Goal: Check status: Check status

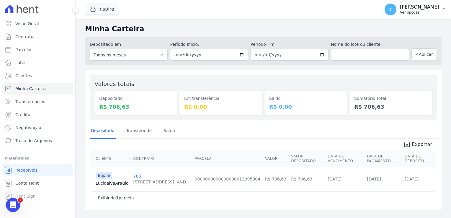
click at [444, 10] on icon "button" at bounding box center [444, 8] width 5 height 5
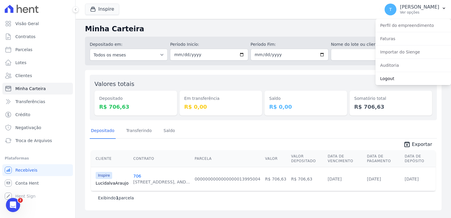
drag, startPoint x: 399, startPoint y: 81, endPoint x: 398, endPoint y: 78, distance: 3.4
click at [399, 81] on link "Logout" at bounding box center [413, 78] width 76 height 11
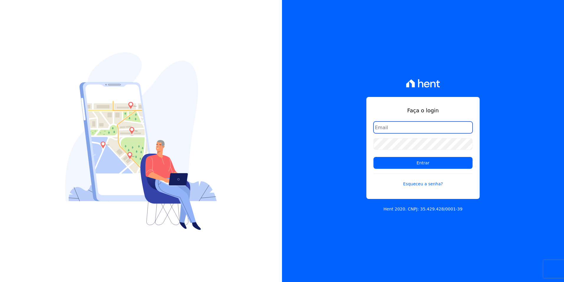
click at [403, 126] on input "email" at bounding box center [423, 127] width 99 height 12
type input "[EMAIL_ADDRESS][DOMAIN_NAME]"
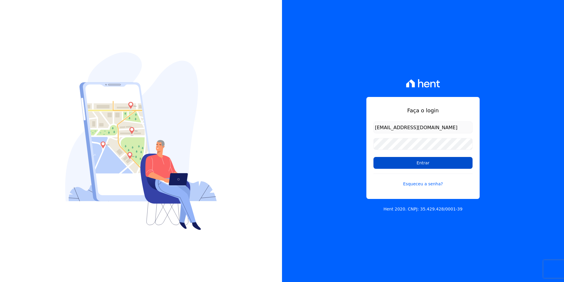
click at [425, 166] on input "Entrar" at bounding box center [423, 163] width 99 height 12
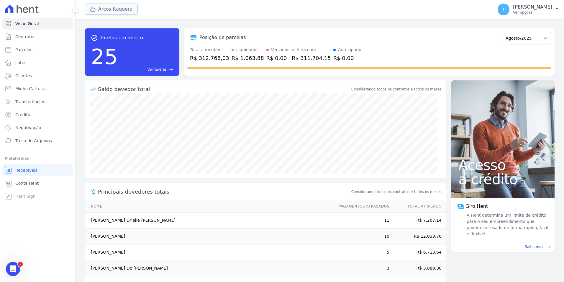
click at [105, 11] on button "Arcos Itaquera" at bounding box center [111, 9] width 53 height 11
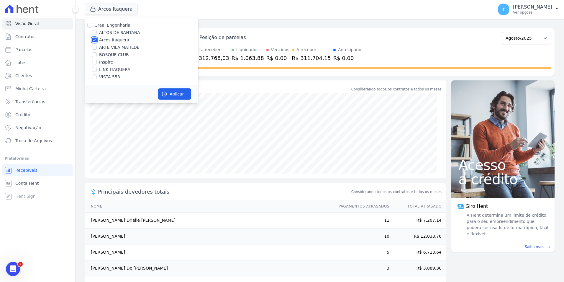
click at [95, 39] on input "Arcos Itaquera" at bounding box center [94, 39] width 5 height 5
checkbox input "false"
click at [94, 68] on input "LINK ITAQUERA" at bounding box center [94, 69] width 5 height 5
checkbox input "true"
click at [181, 93] on button "Aplicar" at bounding box center [174, 93] width 33 height 11
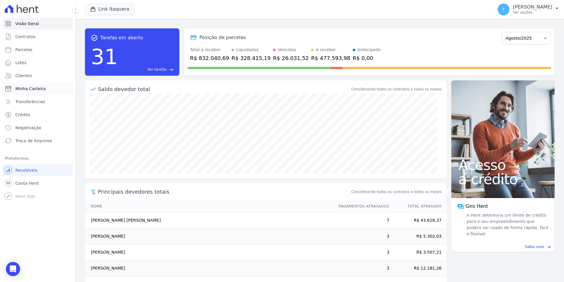
click at [32, 85] on link "Minha Carteira" at bounding box center [37, 89] width 71 height 12
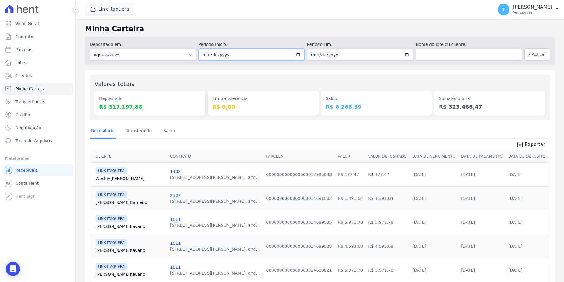
click at [298, 55] on input "[DATE]" at bounding box center [251, 55] width 106 height 12
type input "[DATE]"
click at [406, 57] on input "2025-08-31" at bounding box center [360, 55] width 106 height 12
type input "[DATE]"
click at [537, 55] on button "Aplicar" at bounding box center [537, 54] width 25 height 12
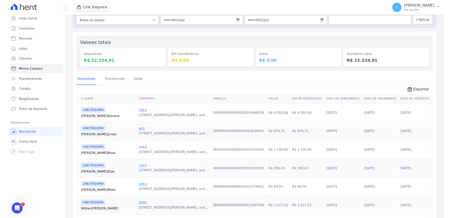
scroll to position [30, 0]
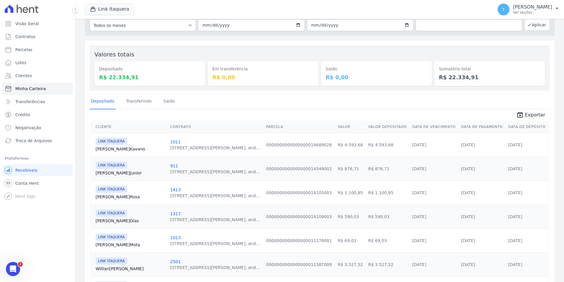
click at [110, 147] on link "Allan Kavano" at bounding box center [131, 149] width 70 height 6
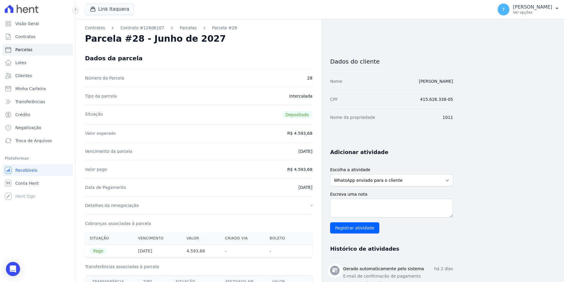
click at [77, 5] on div "Link Itaquera Graal Engenharia ALTOS DE SANTANA Arcos Itaquera ARTE VILA MATILD…" at bounding box center [320, 9] width 489 height 19
click at [77, 8] on button at bounding box center [75, 9] width 6 height 6
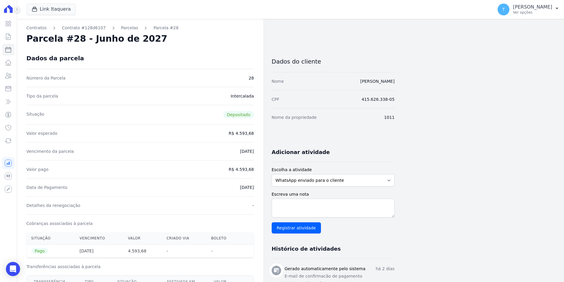
click at [16, 8] on icon at bounding box center [17, 10] width 4 height 4
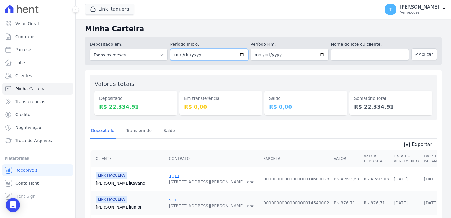
click at [239, 54] on input "[DATE]" at bounding box center [209, 55] width 78 height 12
type input "[DATE]"
click at [319, 55] on input "[DATE]" at bounding box center [290, 55] width 78 height 12
type input "[DATE]"
click at [419, 56] on button "Aplicar" at bounding box center [423, 54] width 25 height 12
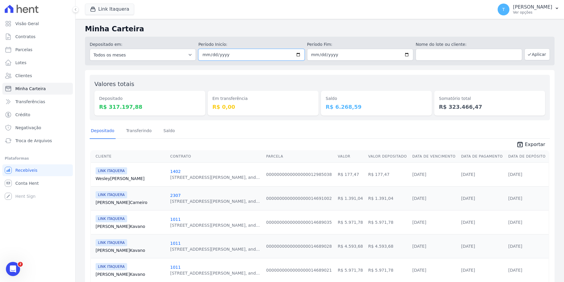
click at [296, 56] on input "[DATE]" at bounding box center [251, 55] width 106 height 12
type input "[DATE]"
click at [404, 55] on input "2025-08-31" at bounding box center [360, 55] width 106 height 12
type input "2025-08-20"
click at [451, 55] on button "Aplicar" at bounding box center [537, 54] width 25 height 12
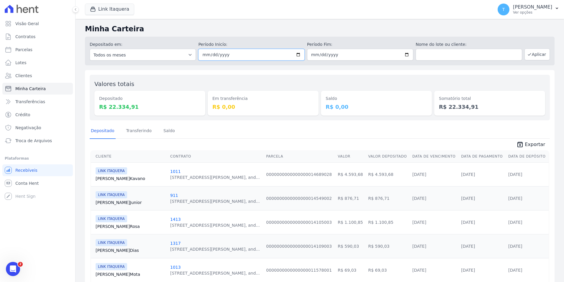
click at [297, 54] on input "[DATE]" at bounding box center [251, 55] width 106 height 12
type input "[DATE]"
drag, startPoint x: 409, startPoint y: 52, endPoint x: 403, endPoint y: 56, distance: 7.3
click at [403, 56] on input "2025-08-20" at bounding box center [360, 55] width 106 height 12
click at [402, 57] on input "2025-08-20" at bounding box center [360, 55] width 106 height 12
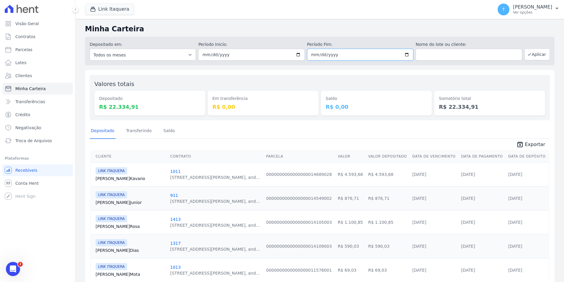
click at [406, 52] on input "2025-08-20" at bounding box center [360, 55] width 106 height 12
type input "2025-08-19"
click at [531, 56] on button "Aplicar" at bounding box center [537, 54] width 25 height 12
click at [297, 54] on input "[DATE]" at bounding box center [251, 55] width 106 height 12
type input "[DATE]"
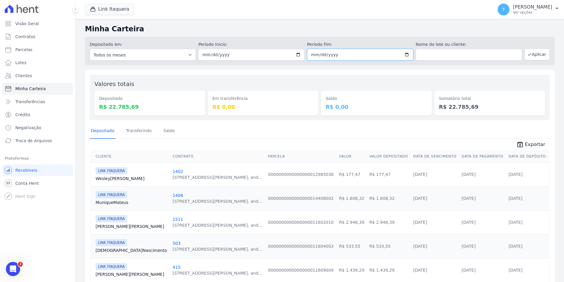
click at [405, 55] on input "[DATE]" at bounding box center [360, 55] width 106 height 12
type input "[DATE]"
click at [536, 56] on button "Aplicar" at bounding box center [537, 54] width 25 height 12
click at [297, 55] on input "[DATE]" at bounding box center [251, 55] width 106 height 12
type input "[DATE]"
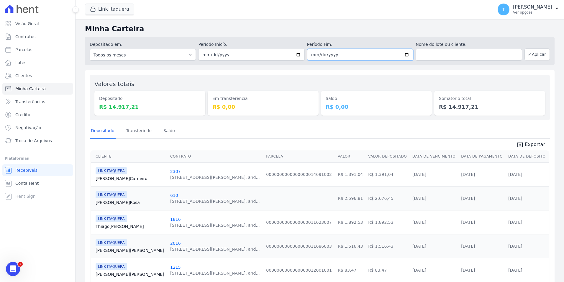
click at [406, 55] on input "2025-08-18" at bounding box center [360, 55] width 106 height 12
type input "2025-08-15"
click at [538, 51] on button "Aplicar" at bounding box center [537, 54] width 25 height 12
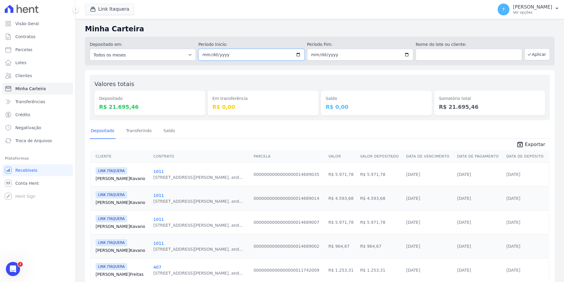
click at [296, 56] on input "2025-08-15" at bounding box center [251, 55] width 106 height 12
click at [295, 55] on input "2025-08-21" at bounding box center [251, 55] width 106 height 12
type input "[DATE]"
click at [405, 54] on input "2025-08-15" at bounding box center [360, 55] width 106 height 12
type input "[DATE]"
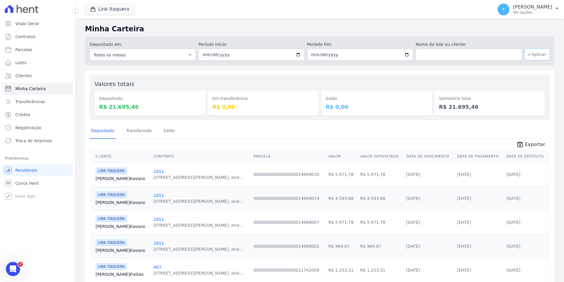
click at [532, 56] on button "Aplicar" at bounding box center [537, 54] width 25 height 12
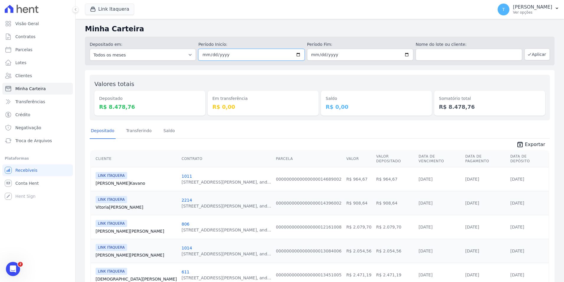
click at [295, 55] on input "[DATE]" at bounding box center [251, 55] width 106 height 12
type input "[DATE]"
click at [401, 56] on input "[DATE]" at bounding box center [360, 55] width 106 height 12
click at [403, 55] on input "[DATE]" at bounding box center [360, 55] width 106 height 12
type input "[DATE]"
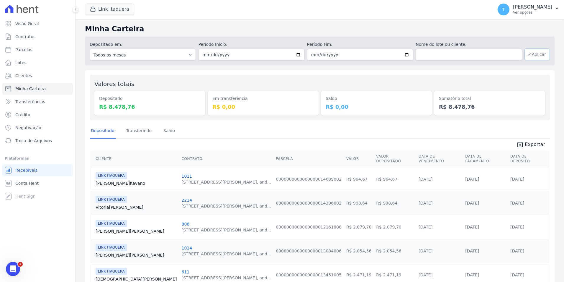
click at [535, 57] on button "Aplicar" at bounding box center [537, 54] width 25 height 12
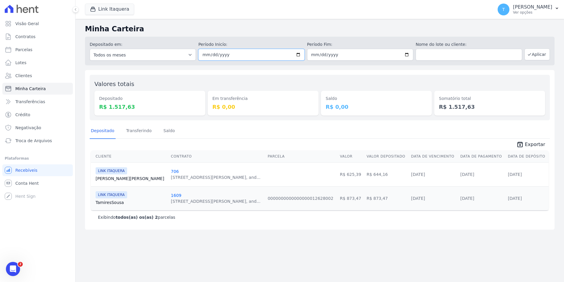
click at [301, 55] on input "2025-08-13" at bounding box center [251, 55] width 106 height 12
type input "2025-08-12"
click at [408, 54] on input "2025-08-13" at bounding box center [360, 55] width 106 height 12
type input "2025-08-12"
click at [538, 55] on button "Aplicar" at bounding box center [537, 54] width 25 height 12
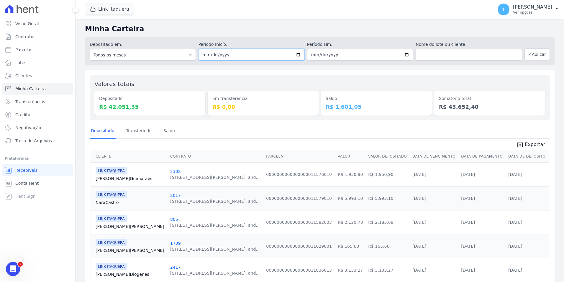
click at [296, 54] on input "[DATE]" at bounding box center [251, 55] width 106 height 12
type input "2025-08-11"
click at [404, 55] on input "2025-08-12" at bounding box center [360, 55] width 106 height 12
type input "2025-08-11"
click at [535, 55] on button "Aplicar" at bounding box center [537, 54] width 25 height 12
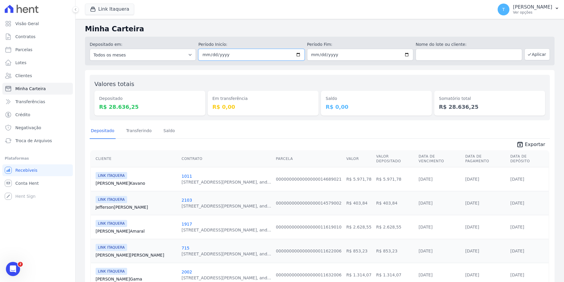
click at [296, 55] on input "[DATE]" at bounding box center [251, 55] width 106 height 12
type input "2025-08-08"
click at [405, 53] on input "2025-08-11" at bounding box center [360, 55] width 106 height 12
type input "2025-08-08"
click at [539, 55] on button "Aplicar" at bounding box center [537, 54] width 25 height 12
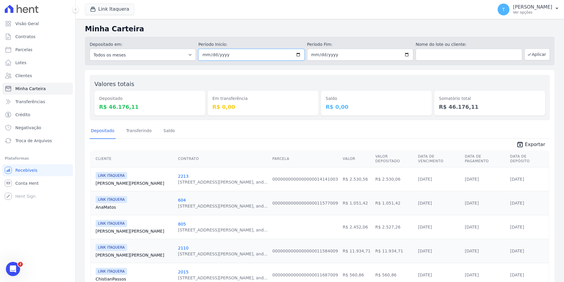
click at [294, 55] on input "[DATE]" at bounding box center [251, 55] width 106 height 12
type input "[DATE]"
click at [405, 55] on input "[DATE]" at bounding box center [360, 55] width 106 height 12
type input "[DATE]"
click at [532, 58] on button "Aplicar" at bounding box center [537, 54] width 25 height 12
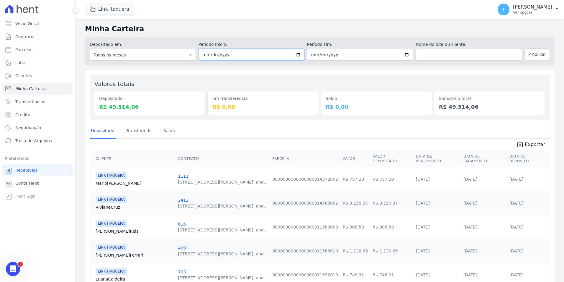
click at [299, 54] on input "[DATE]" at bounding box center [251, 55] width 106 height 12
type input "[DATE]"
click at [401, 54] on input "2025-08-07" at bounding box center [360, 55] width 106 height 12
click at [406, 53] on input "2025-08-07" at bounding box center [360, 55] width 106 height 12
type input "[DATE]"
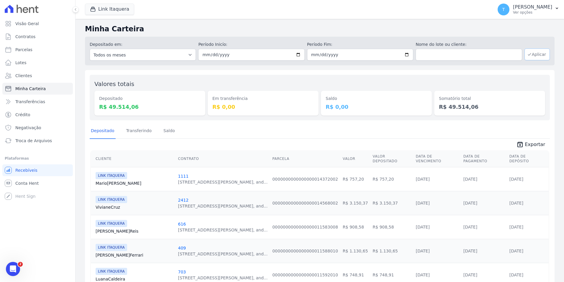
click at [536, 53] on button "Aplicar" at bounding box center [537, 54] width 25 height 12
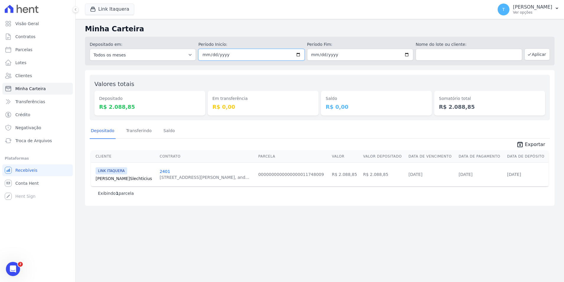
click at [300, 55] on input "[DATE]" at bounding box center [251, 55] width 106 height 12
type input "[DATE]"
click at [409, 55] on input "[DATE]" at bounding box center [360, 55] width 106 height 12
type input "[DATE]"
click at [532, 55] on icon "button" at bounding box center [529, 54] width 5 height 5
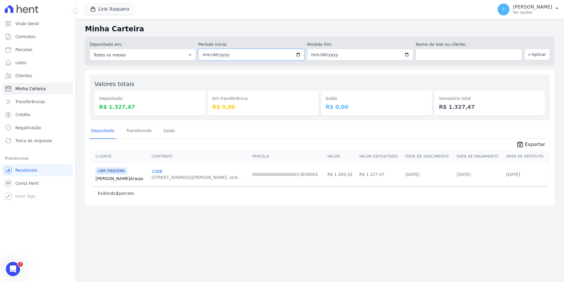
click at [298, 54] on input "2025-08-05" at bounding box center [251, 55] width 106 height 12
type input "2025-08-04"
click at [405, 54] on input "2025-08-05" at bounding box center [360, 55] width 106 height 12
click at [411, 52] on input "2025-08-05" at bounding box center [360, 55] width 106 height 12
click at [407, 55] on input "2025-08-05" at bounding box center [360, 55] width 106 height 12
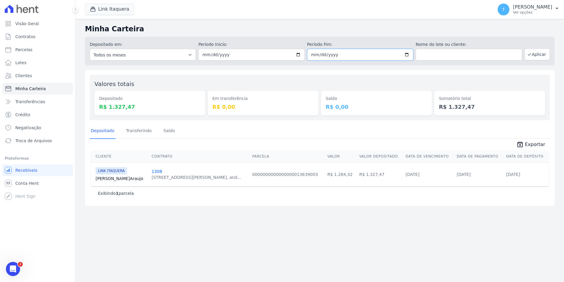
type input "[DATE]"
click at [539, 53] on button "Aplicar" at bounding box center [537, 54] width 25 height 12
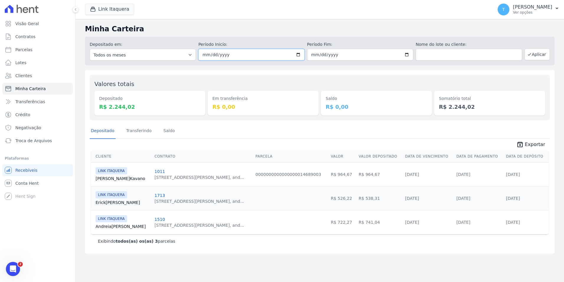
click at [300, 56] on input "2025-08-04" at bounding box center [251, 55] width 106 height 12
type input "[DATE]"
click at [410, 55] on input "2025-08-04" at bounding box center [360, 55] width 106 height 12
type input "[DATE]"
click at [542, 55] on button "Aplicar" at bounding box center [537, 54] width 25 height 12
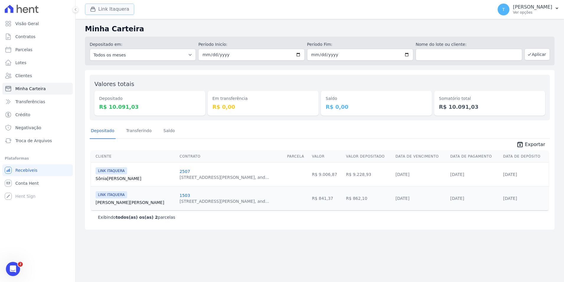
click at [100, 9] on button "Link Itaquera" at bounding box center [109, 9] width 49 height 11
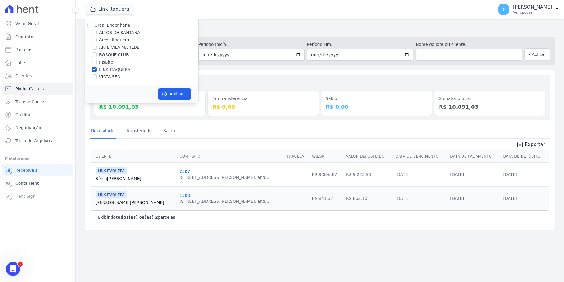
click at [106, 70] on label "LINK ITAQUERA" at bounding box center [114, 69] width 31 height 6
click at [97, 70] on input "LINK ITAQUERA" at bounding box center [94, 69] width 5 height 5
checkbox input "false"
click at [105, 63] on label "Inspire" at bounding box center [106, 62] width 14 height 6
click at [97, 63] on input "Inspire" at bounding box center [94, 62] width 5 height 5
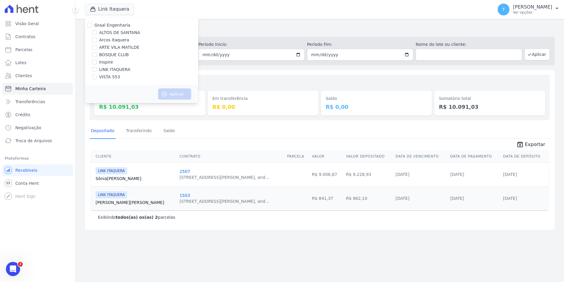
checkbox input "true"
click at [167, 93] on icon "button" at bounding box center [164, 94] width 6 height 6
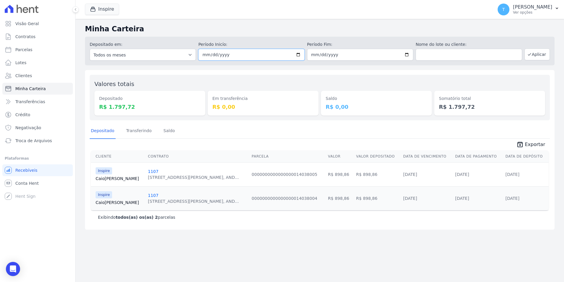
click at [300, 54] on input "[DATE]" at bounding box center [251, 55] width 106 height 12
click at [540, 51] on button "Aplicar" at bounding box center [537, 54] width 25 height 12
click at [300, 54] on input "[DATE]" at bounding box center [251, 55] width 106 height 12
type input "[DATE]"
click at [407, 55] on input "[DATE]" at bounding box center [360, 55] width 106 height 12
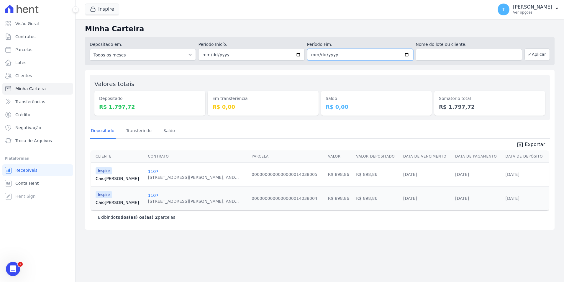
type input "[DATE]"
click at [532, 55] on icon "button" at bounding box center [529, 54] width 5 height 5
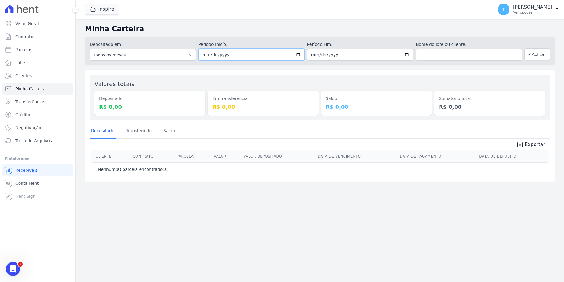
click at [300, 55] on input "[DATE]" at bounding box center [251, 55] width 106 height 12
type input "[DATE]"
click at [406, 54] on input "[DATE]" at bounding box center [360, 55] width 106 height 12
type input "[DATE]"
click at [539, 55] on button "Aplicar" at bounding box center [537, 54] width 25 height 12
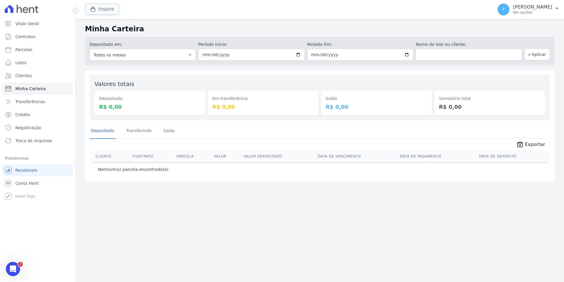
click at [93, 9] on icon "button" at bounding box center [93, 9] width 4 height 4
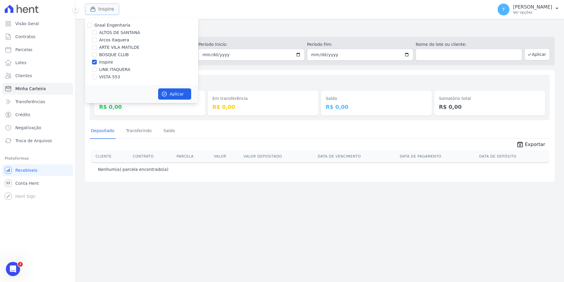
click at [93, 9] on icon "button" at bounding box center [93, 9] width 4 height 4
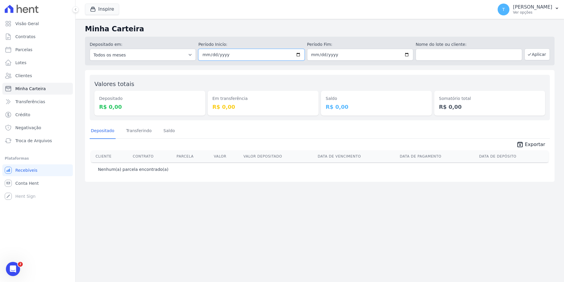
click at [299, 57] on input "[DATE]" at bounding box center [251, 55] width 106 height 12
type input "2025-08-01"
click at [406, 55] on input "[DATE]" at bounding box center [360, 55] width 106 height 12
click at [407, 52] on input "2025-08-21" at bounding box center [360, 55] width 106 height 12
type input "2025-08-20"
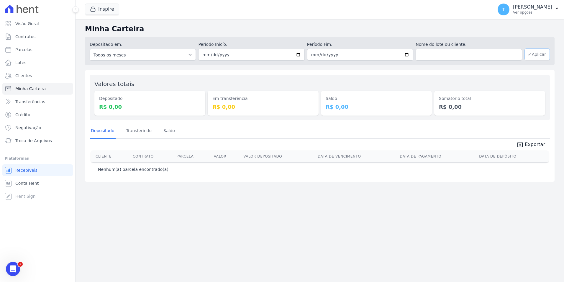
click at [534, 53] on button "Aplicar" at bounding box center [537, 54] width 25 height 12
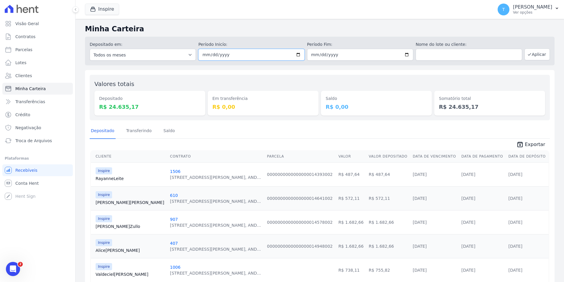
click at [294, 57] on input "2025-08-01" at bounding box center [251, 55] width 106 height 12
click at [398, 53] on input "2025-08-20" at bounding box center [360, 55] width 106 height 12
click at [403, 53] on input "2025-08-20" at bounding box center [360, 55] width 106 height 12
type input "2025-08-01"
click at [538, 58] on button "Aplicar" at bounding box center [537, 54] width 25 height 12
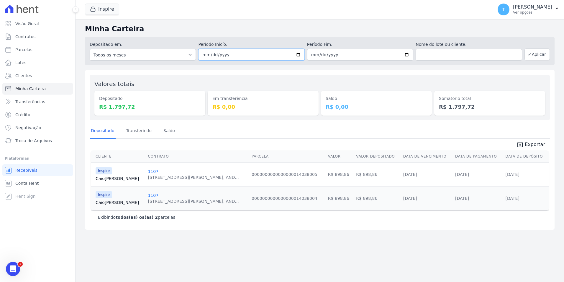
click at [298, 55] on input "[DATE]" at bounding box center [251, 55] width 106 height 12
click at [301, 54] on input "[DATE]" at bounding box center [251, 55] width 106 height 12
type input "[DATE]"
click at [408, 55] on input "[DATE]" at bounding box center [360, 55] width 106 height 12
type input "[DATE]"
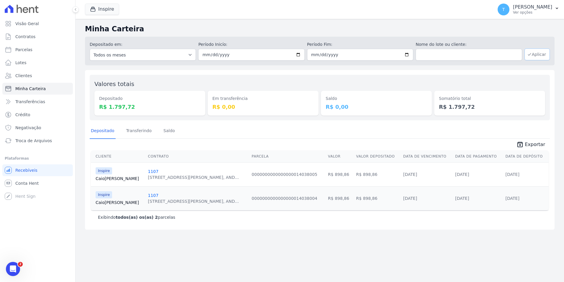
click at [535, 55] on button "Aplicar" at bounding box center [537, 54] width 25 height 12
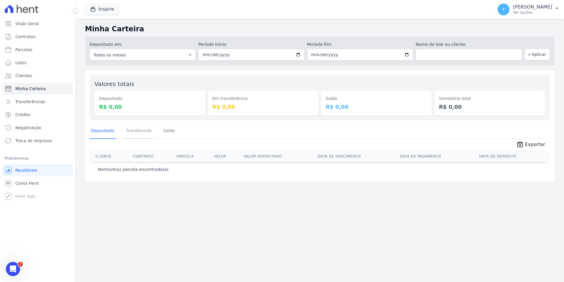
click at [136, 130] on link "Transferindo" at bounding box center [139, 130] width 28 height 15
click at [113, 133] on link "Depositado" at bounding box center [103, 130] width 26 height 15
click at [296, 58] on input "[DATE]" at bounding box center [251, 55] width 106 height 12
click at [300, 53] on input "[DATE]" at bounding box center [251, 55] width 106 height 12
type input "[DATE]"
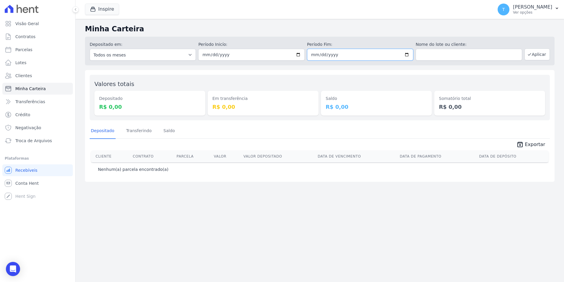
click at [409, 53] on input "[DATE]" at bounding box center [360, 55] width 106 height 12
type input "[DATE]"
click at [542, 54] on button "Aplicar" at bounding box center [537, 54] width 25 height 12
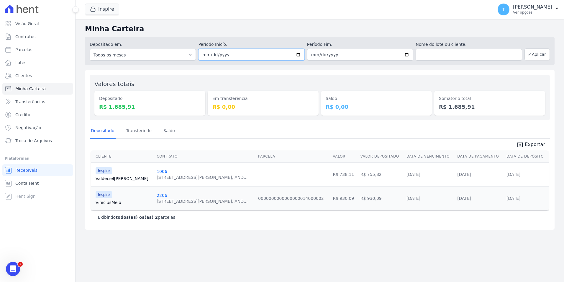
click at [298, 53] on input "[DATE]" at bounding box center [251, 55] width 106 height 12
type input "[DATE]"
click at [405, 54] on input "2025-08-07" at bounding box center [360, 55] width 106 height 12
click at [408, 54] on input "2025-08-07" at bounding box center [360, 55] width 106 height 12
type input "2025-08-08"
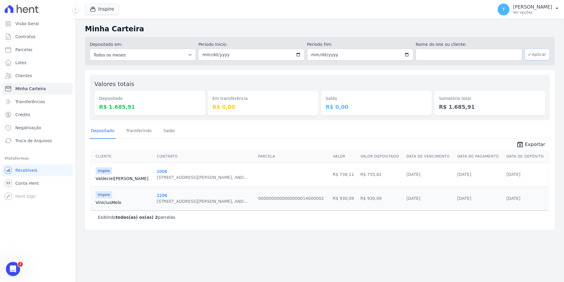
click at [541, 55] on button "Aplicar" at bounding box center [537, 54] width 25 height 12
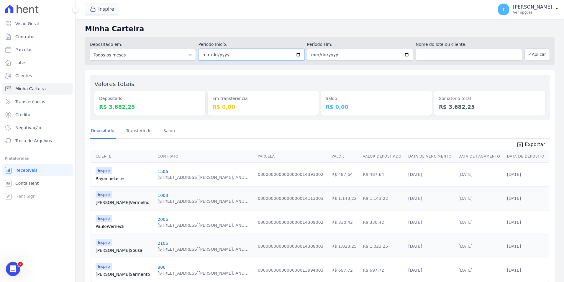
click at [298, 55] on input "2025-08-08" at bounding box center [251, 55] width 106 height 12
type input "2025-08-11"
click at [406, 53] on input "2025-08-08" at bounding box center [360, 55] width 106 height 12
type input "2025-08-11"
click at [531, 56] on button "Aplicar" at bounding box center [537, 54] width 25 height 12
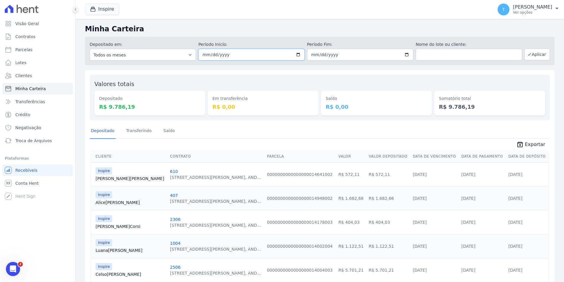
click at [298, 57] on input "[DATE]" at bounding box center [251, 55] width 106 height 12
type input "[DATE]"
click at [402, 56] on input "[DATE]" at bounding box center [360, 55] width 106 height 12
type input "[DATE]"
click at [526, 57] on button "Aplicar" at bounding box center [537, 54] width 25 height 12
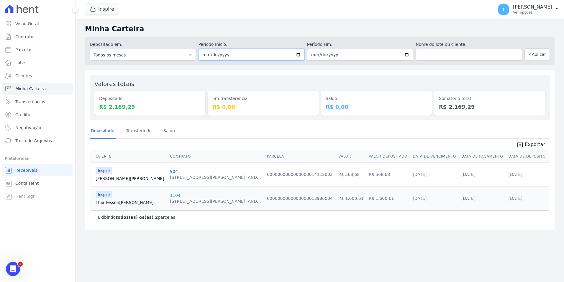
click at [299, 55] on input "2025-08-12" at bounding box center [251, 55] width 106 height 12
type input "2025-08-13"
click at [408, 53] on input "2025-08-12" at bounding box center [360, 55] width 106 height 12
type input "[DATE]"
click at [540, 59] on button "Aplicar" at bounding box center [537, 54] width 25 height 12
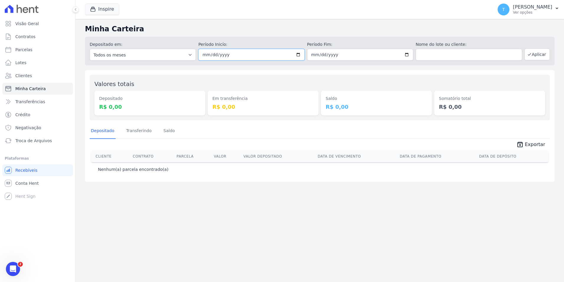
click at [299, 56] on input "[DATE]" at bounding box center [251, 55] width 106 height 12
type input "[DATE]"
click at [407, 55] on input "[DATE]" at bounding box center [360, 55] width 106 height 12
type input "[DATE]"
click at [539, 54] on button "Aplicar" at bounding box center [537, 54] width 25 height 12
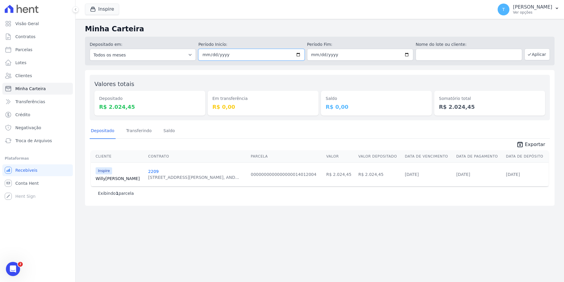
click at [298, 54] on input "[DATE]" at bounding box center [251, 55] width 106 height 12
type input "[DATE]"
click at [406, 57] on input "[DATE]" at bounding box center [360, 55] width 106 height 12
type input "[DATE]"
click at [540, 53] on button "Aplicar" at bounding box center [537, 54] width 25 height 12
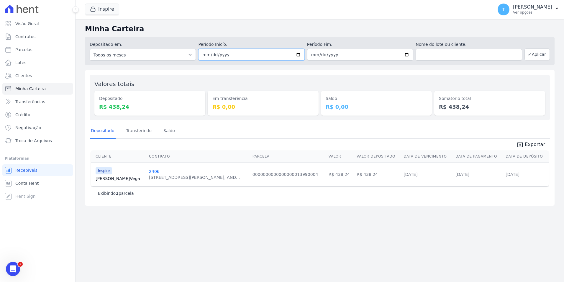
click at [298, 55] on input "[DATE]" at bounding box center [251, 55] width 106 height 12
type input "[DATE]"
click at [408, 54] on input "2025-08-15" at bounding box center [360, 55] width 106 height 12
type input "[DATE]"
click at [537, 53] on button "Aplicar" at bounding box center [537, 54] width 25 height 12
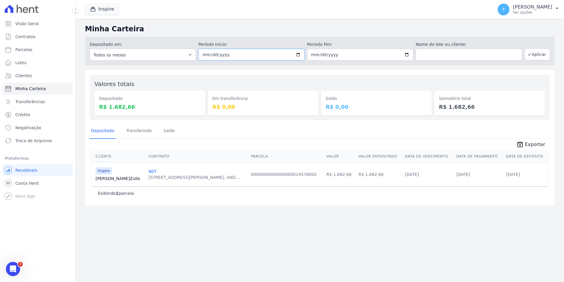
click at [300, 54] on input "[DATE]" at bounding box center [251, 55] width 106 height 12
type input "[DATE]"
click at [408, 56] on input "[DATE]" at bounding box center [360, 55] width 106 height 12
type input "[DATE]"
click at [534, 51] on button "Aplicar" at bounding box center [537, 54] width 25 height 12
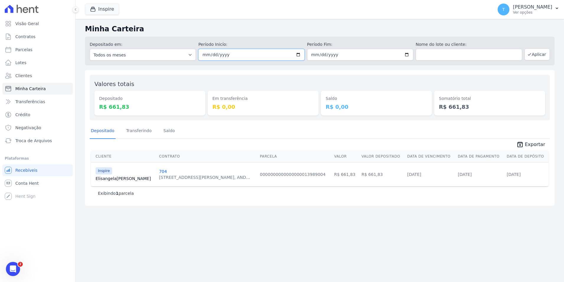
click at [301, 55] on input "[DATE]" at bounding box center [251, 55] width 106 height 12
type input "[DATE]"
click at [408, 53] on input "2025-08-19" at bounding box center [360, 55] width 106 height 12
type input "[DATE]"
click at [537, 54] on button "Aplicar" at bounding box center [537, 54] width 25 height 12
